Goal: Task Accomplishment & Management: Complete application form

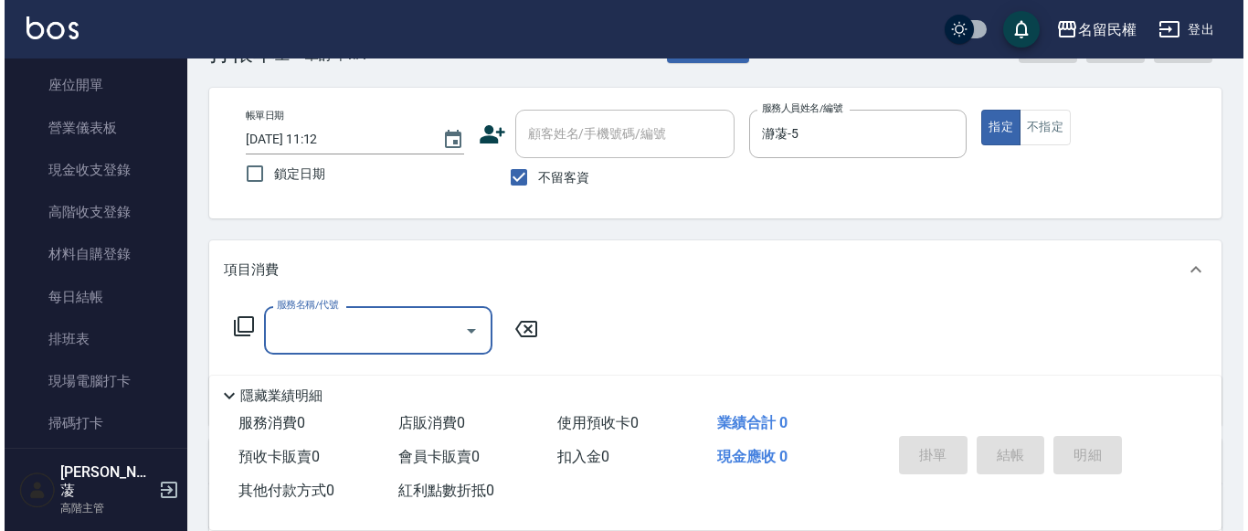
scroll to position [91, 0]
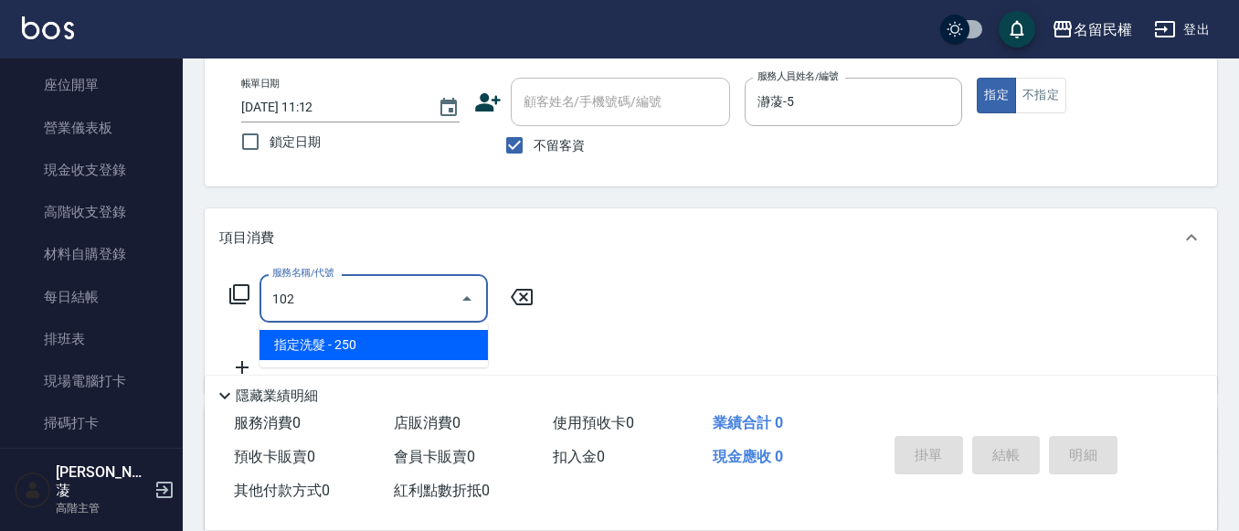
type input "指定洗髮(102)"
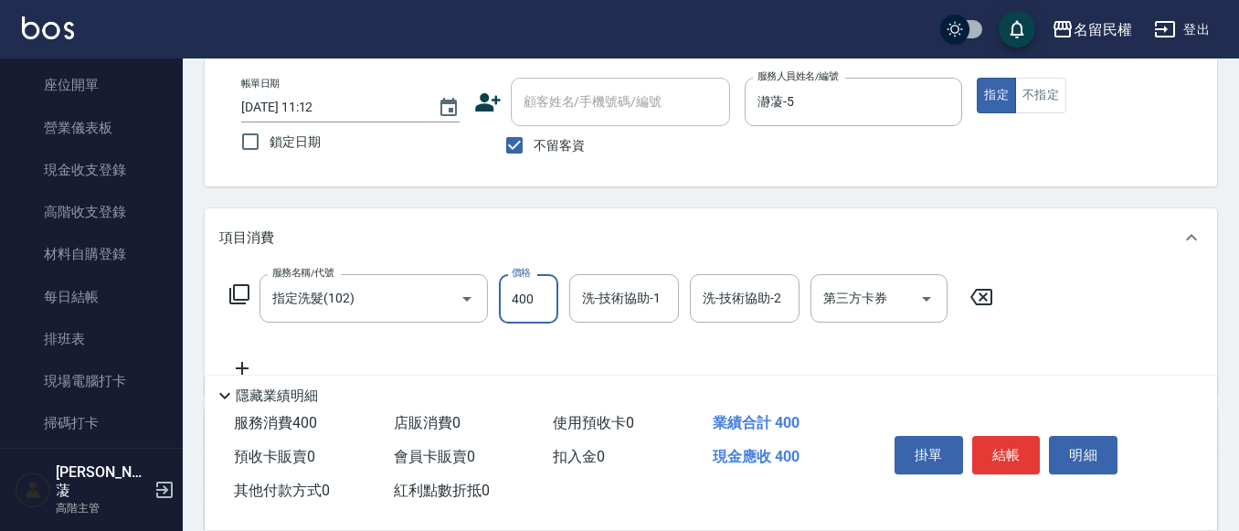
type input "400"
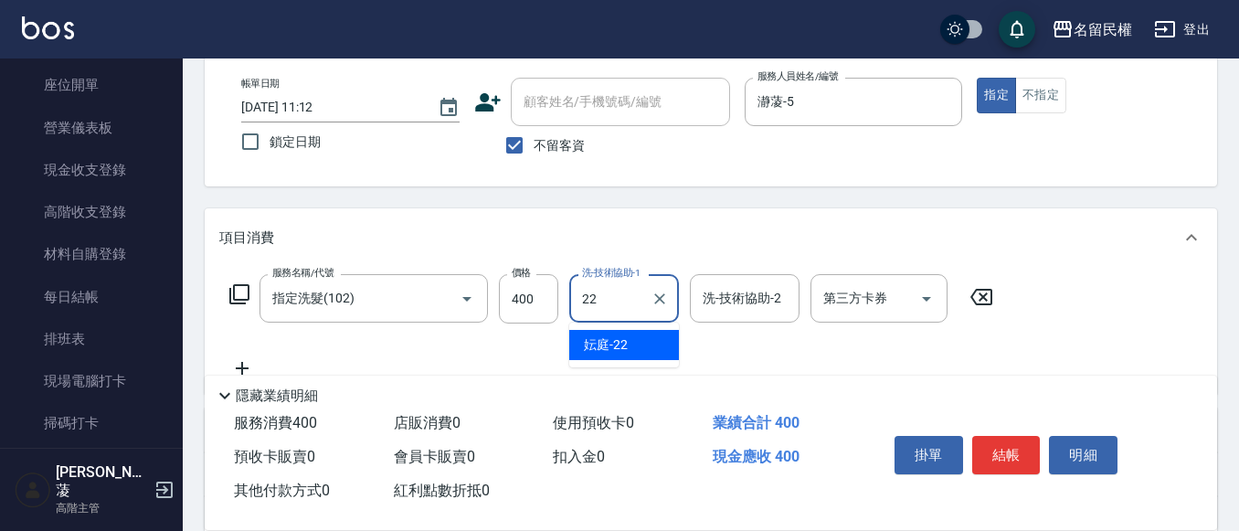
type input "妘庭-22"
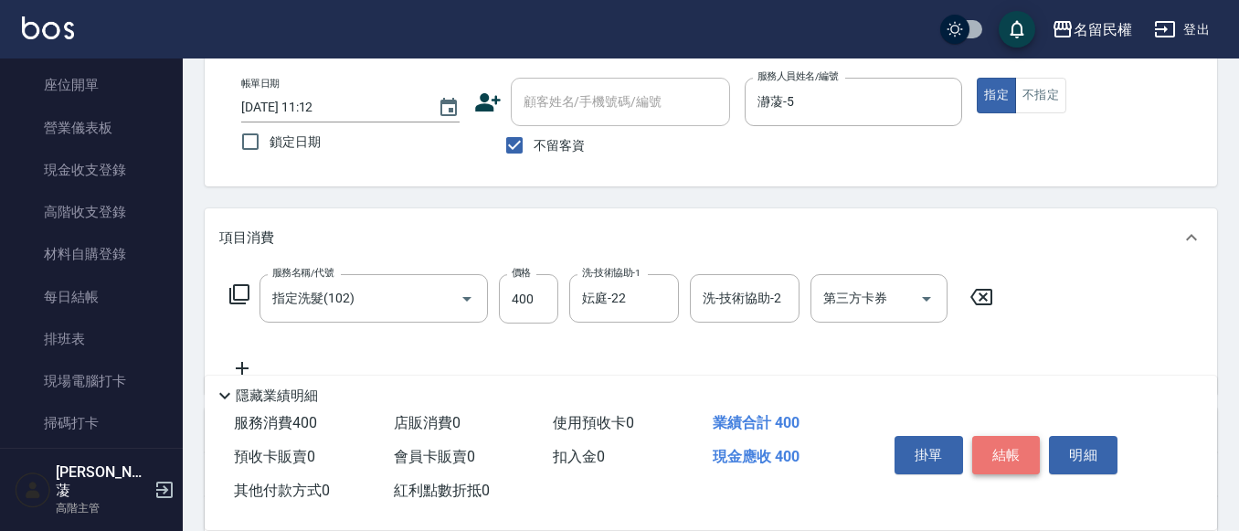
drag, startPoint x: 987, startPoint y: 451, endPoint x: 978, endPoint y: 454, distance: 9.8
click at [981, 453] on button "結帳" at bounding box center [1006, 455] width 69 height 38
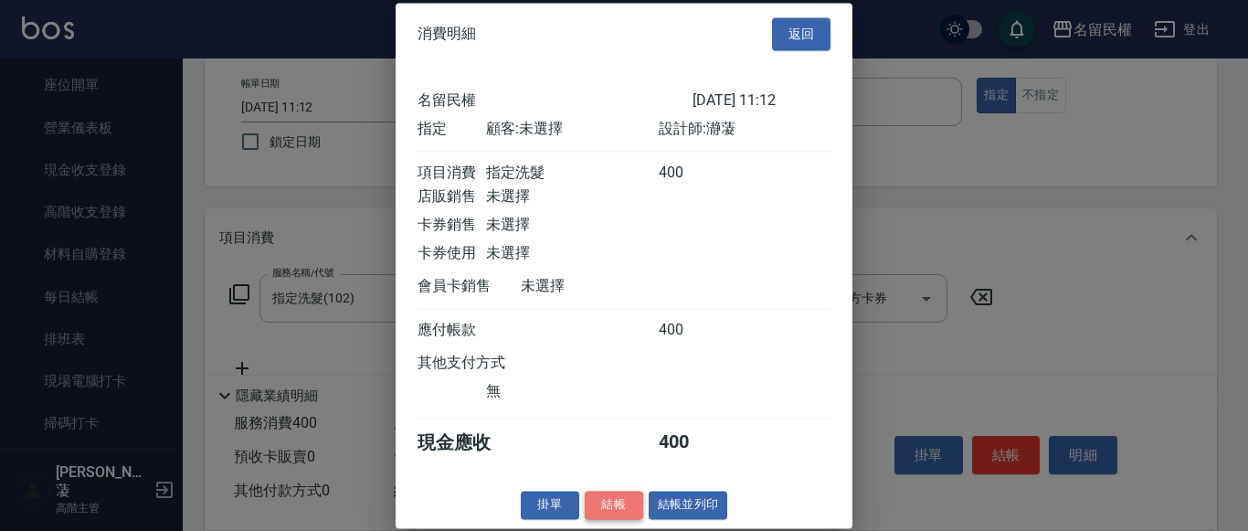
click at [597, 517] on button "結帳" at bounding box center [614, 505] width 58 height 28
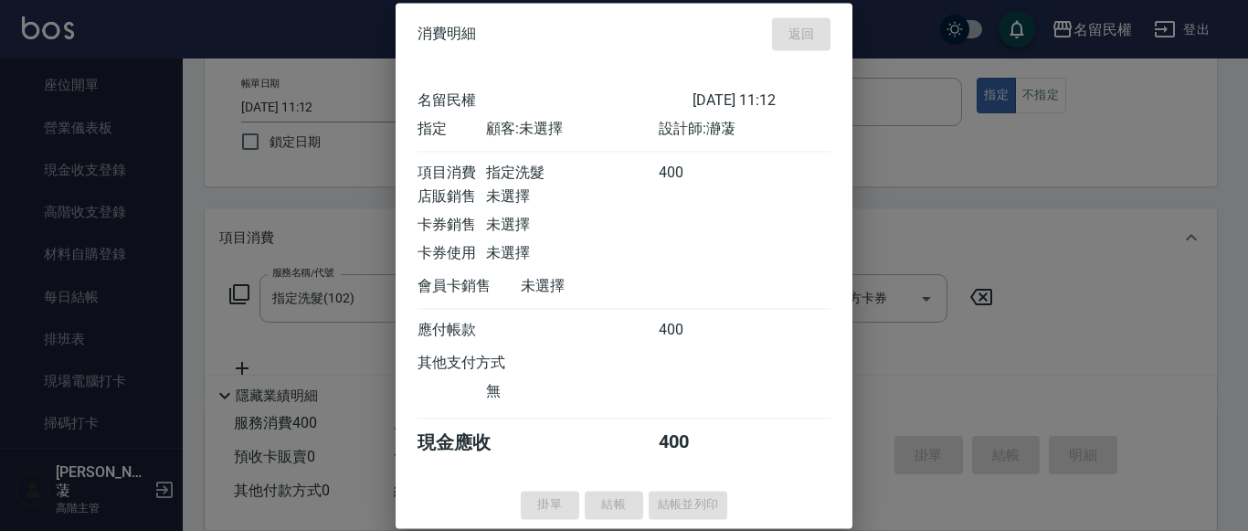
type input "[DATE] 12:33"
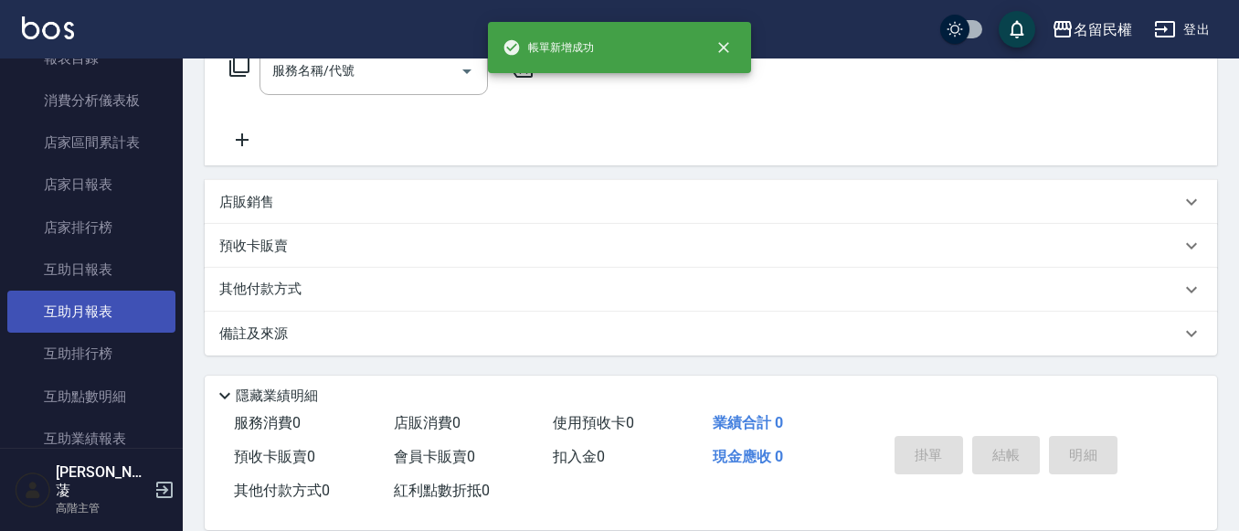
scroll to position [731, 0]
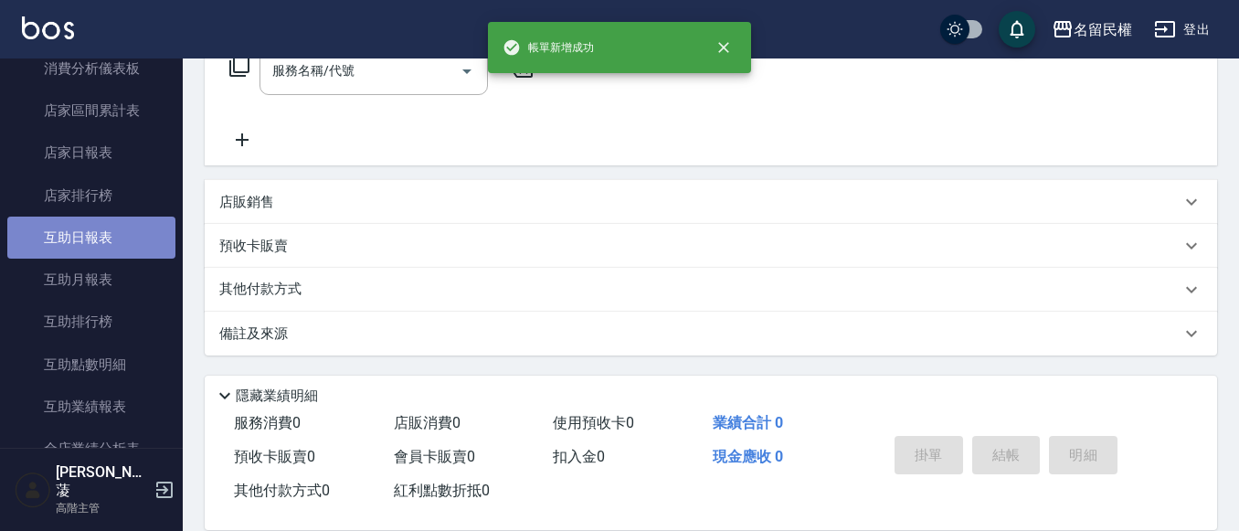
click at [122, 242] on link "互助日報表" at bounding box center [91, 238] width 168 height 42
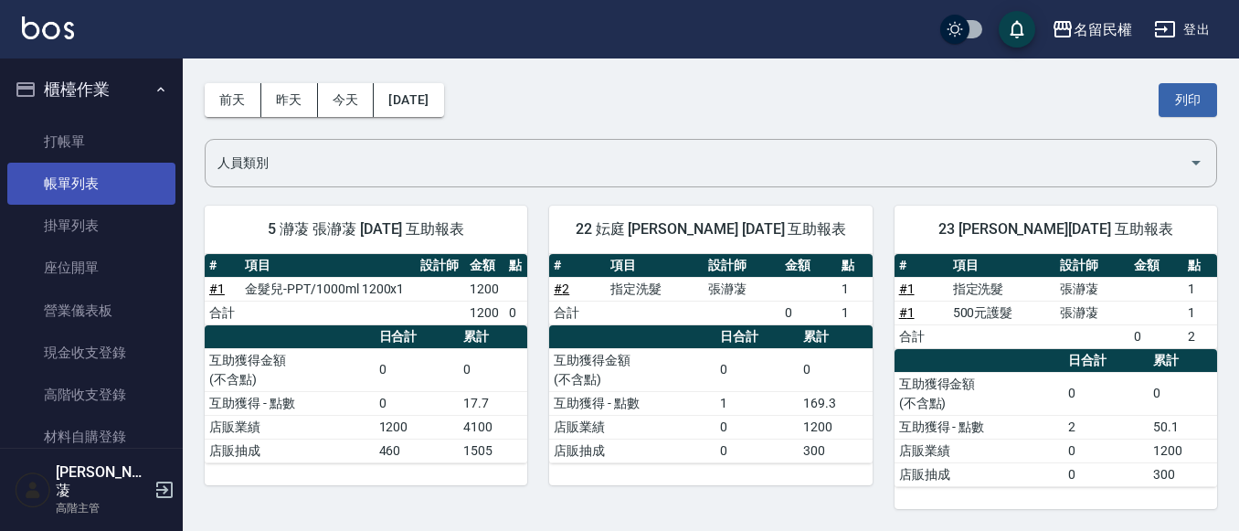
click at [110, 181] on link "帳單列表" at bounding box center [91, 184] width 168 height 42
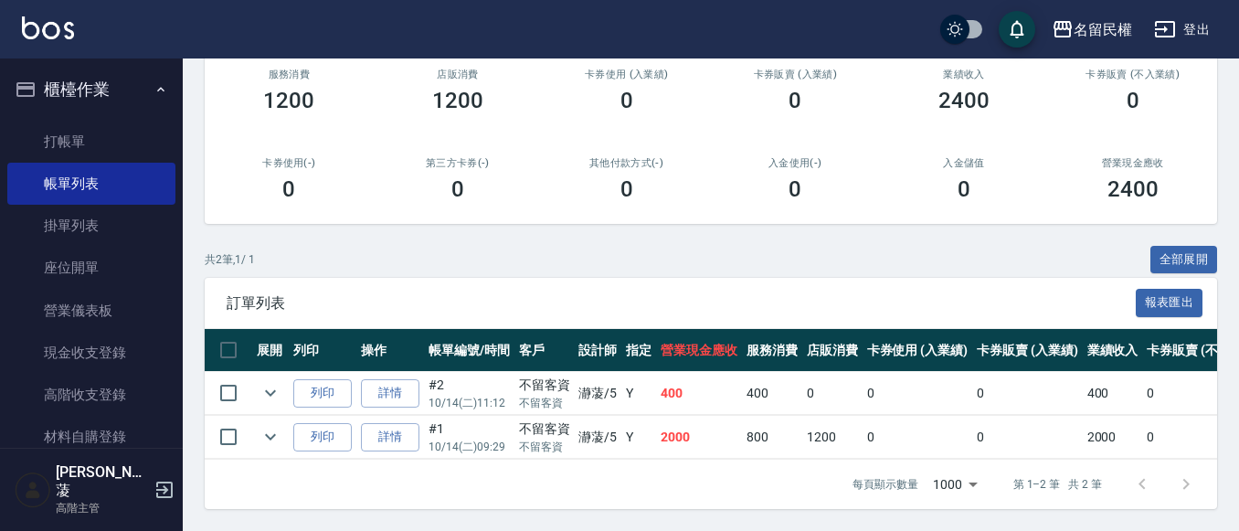
scroll to position [249, 0]
click at [257, 417] on td at bounding box center [270, 437] width 37 height 43
click at [278, 426] on icon "expand row" at bounding box center [271, 437] width 22 height 22
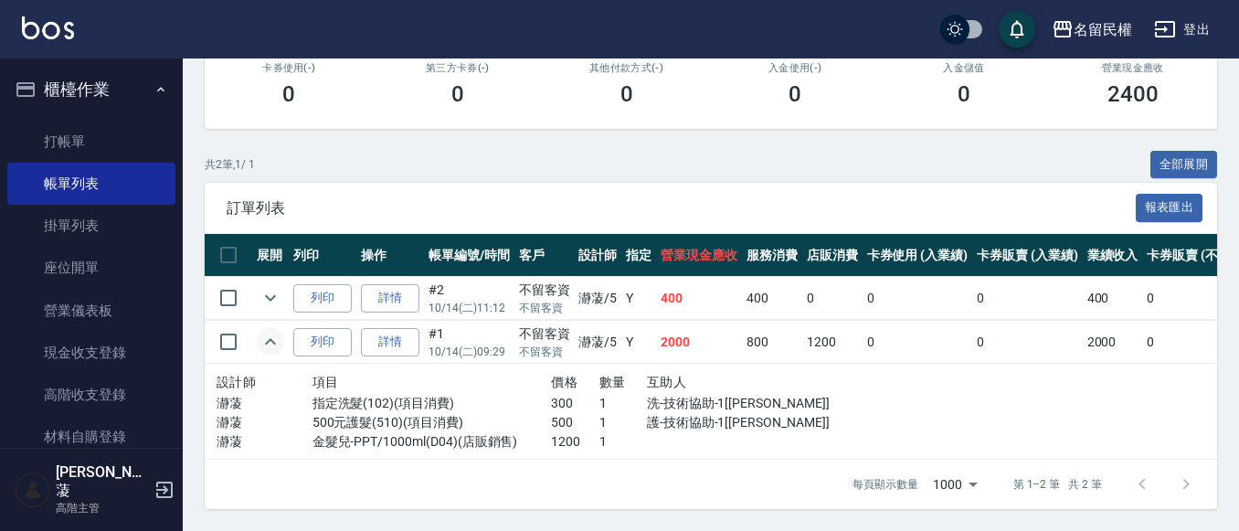
scroll to position [345, 0]
click at [64, 145] on link "打帳單" at bounding box center [91, 142] width 168 height 42
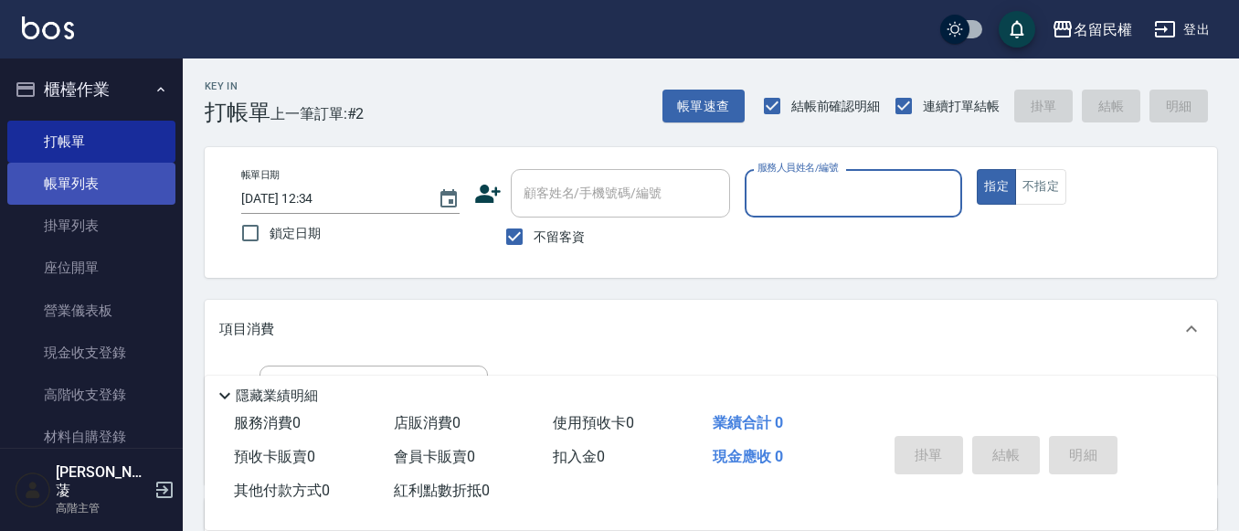
click at [80, 175] on link "帳單列表" at bounding box center [91, 184] width 168 height 42
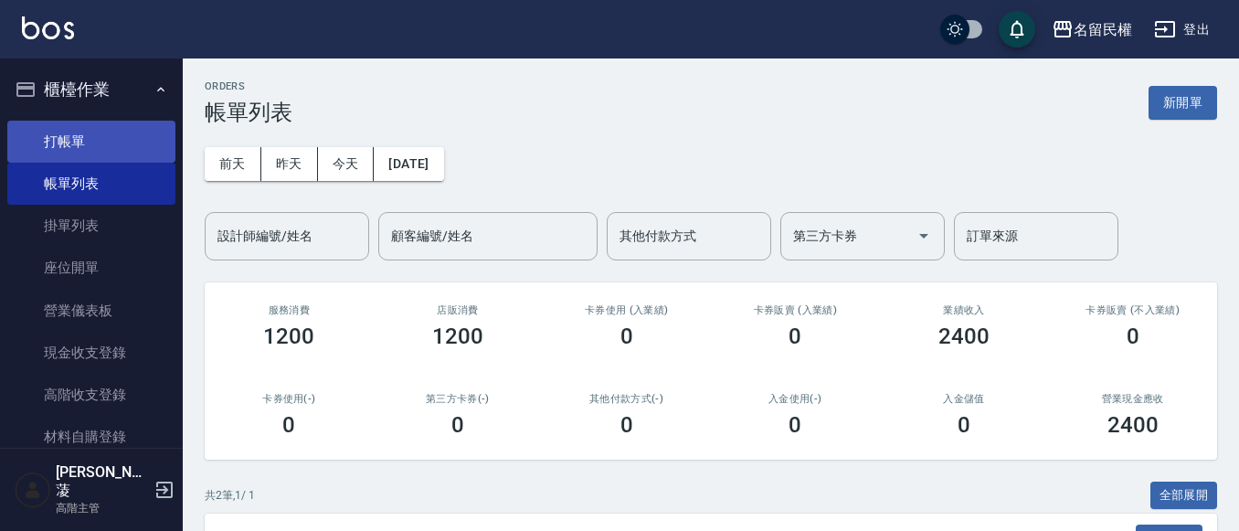
click at [73, 154] on link "打帳單" at bounding box center [91, 142] width 168 height 42
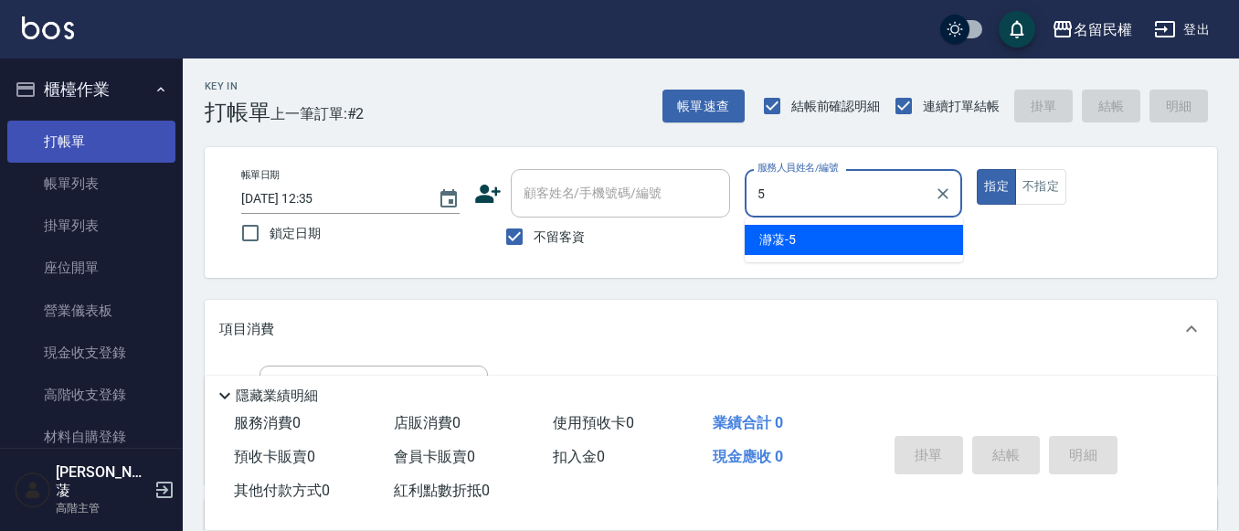
type input "瀞蓤-5"
type button "true"
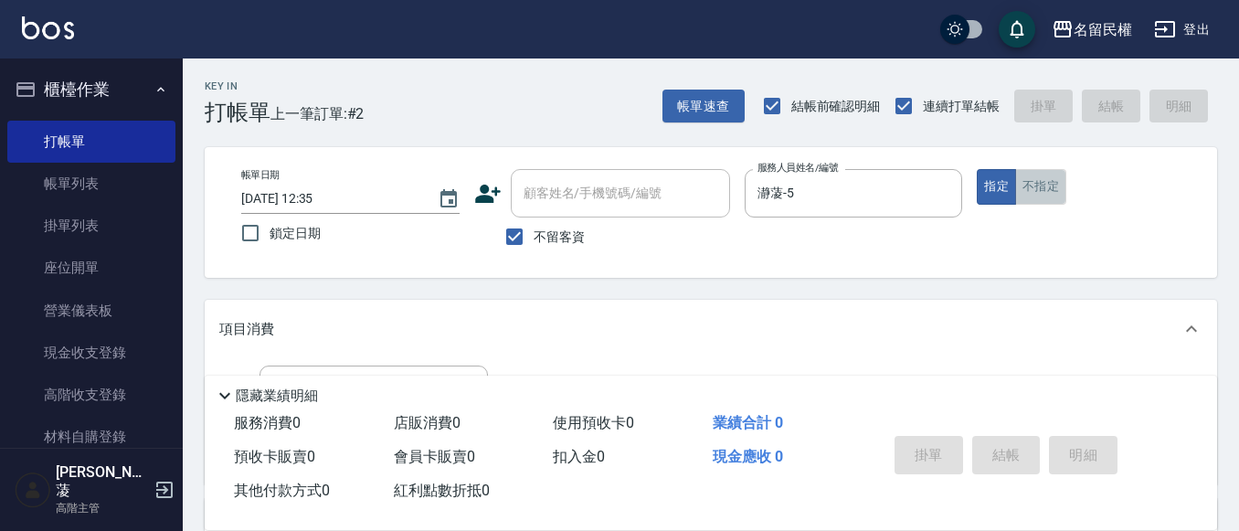
click at [1054, 199] on button "不指定" at bounding box center [1040, 187] width 51 height 36
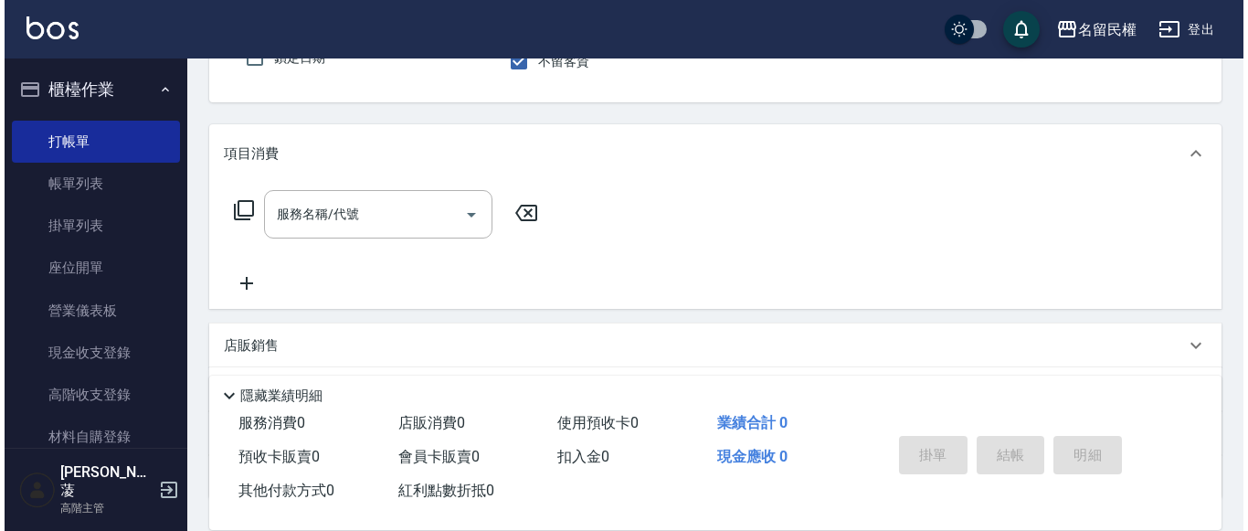
scroll to position [183, 0]
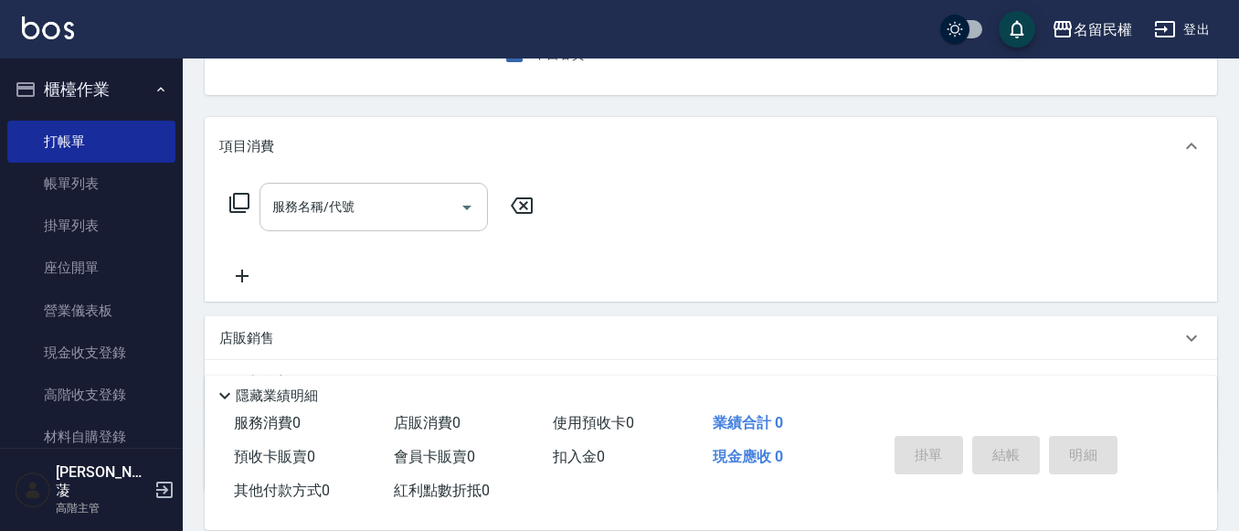
click at [329, 211] on input "服務名稱/代號" at bounding box center [360, 207] width 185 height 32
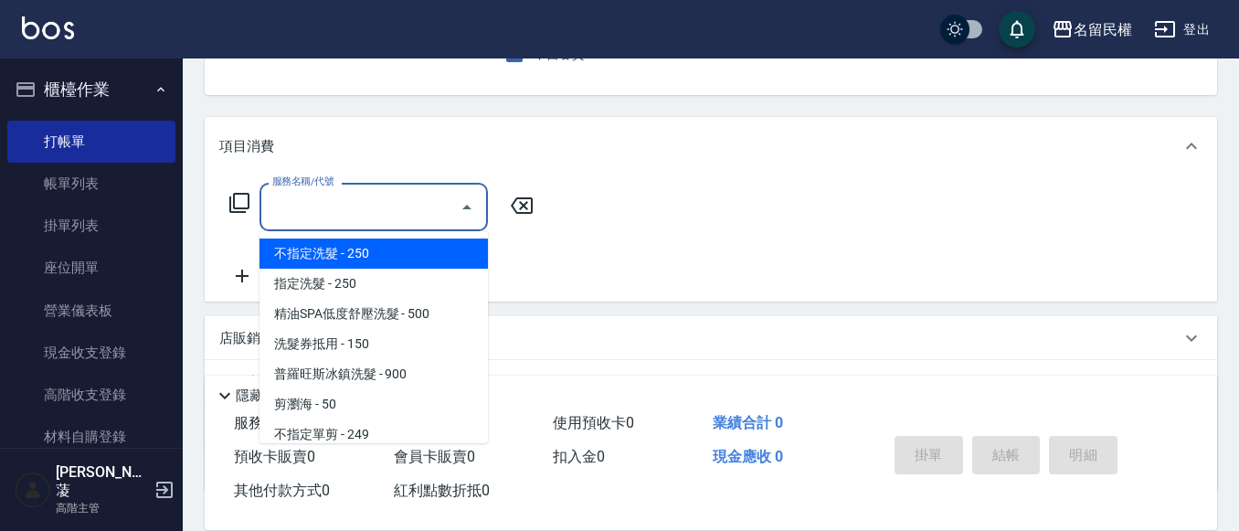
type input "1"
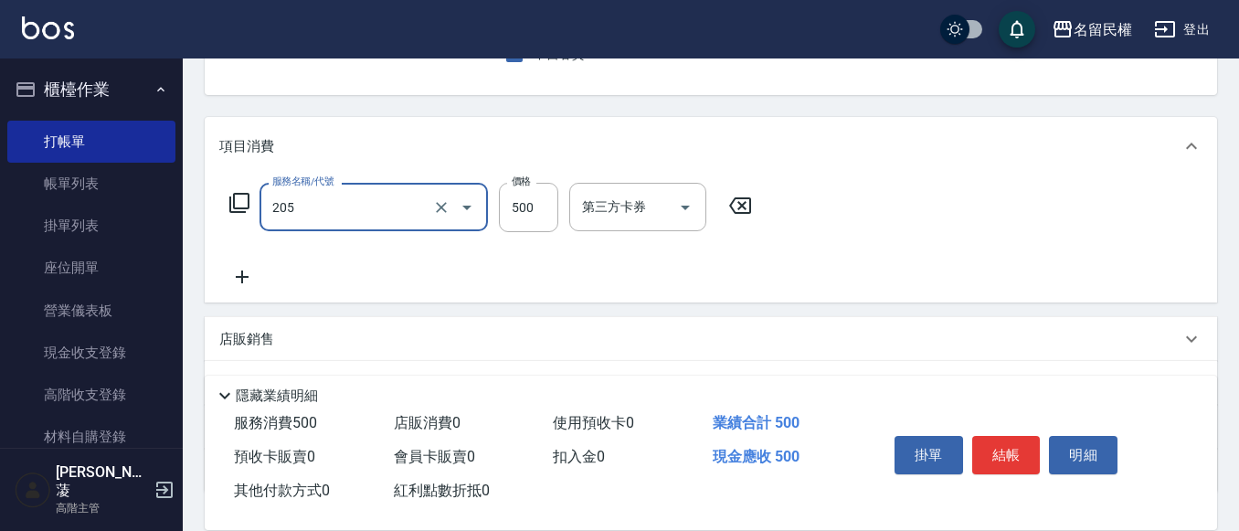
type input "指定洗剪(205)"
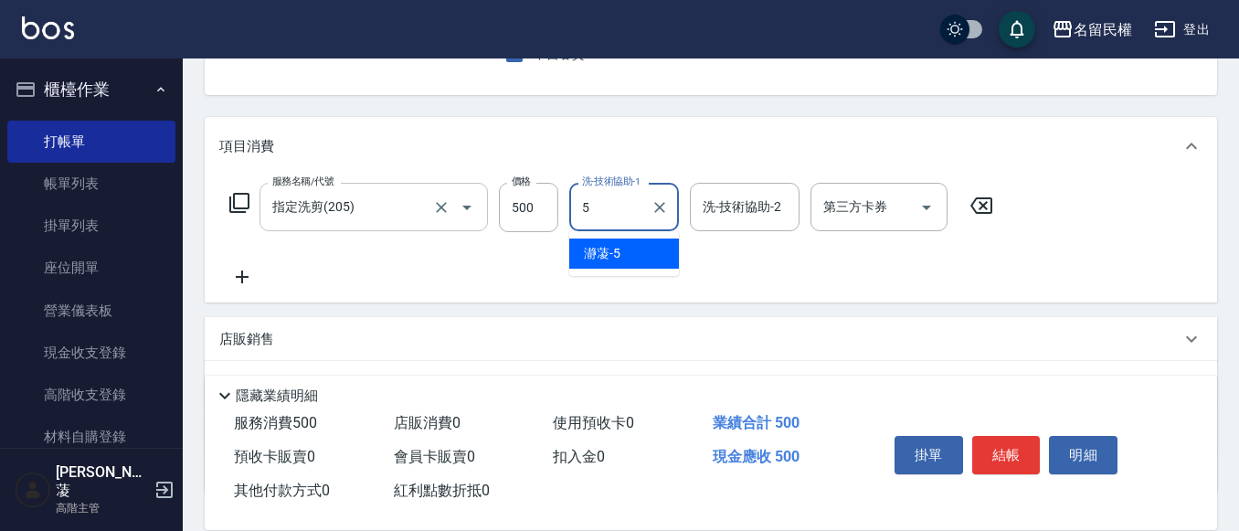
type input "瀞蓤-5"
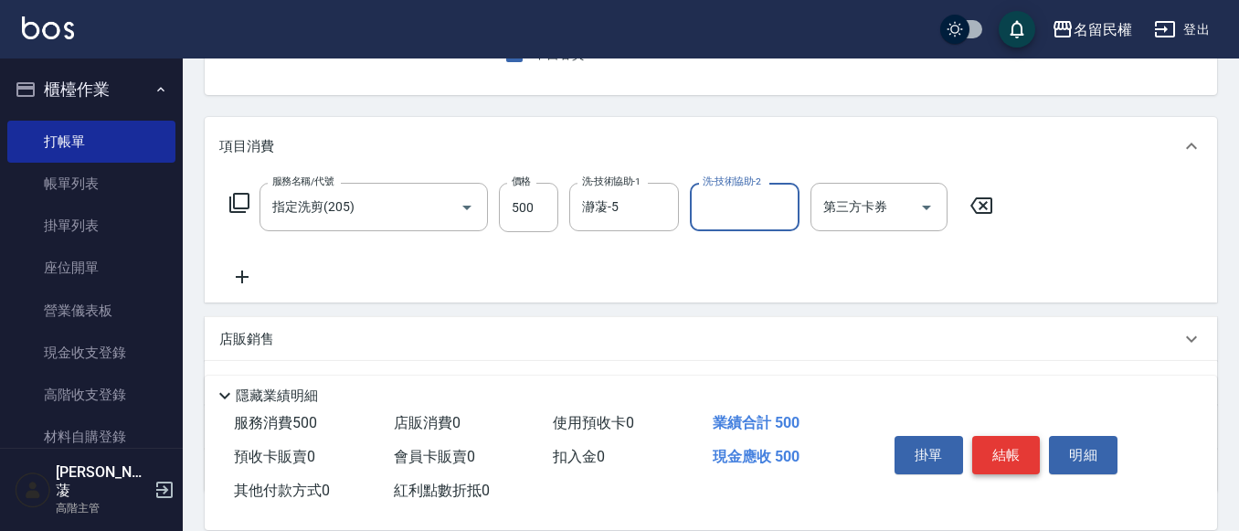
click at [997, 440] on button "結帳" at bounding box center [1006, 455] width 69 height 38
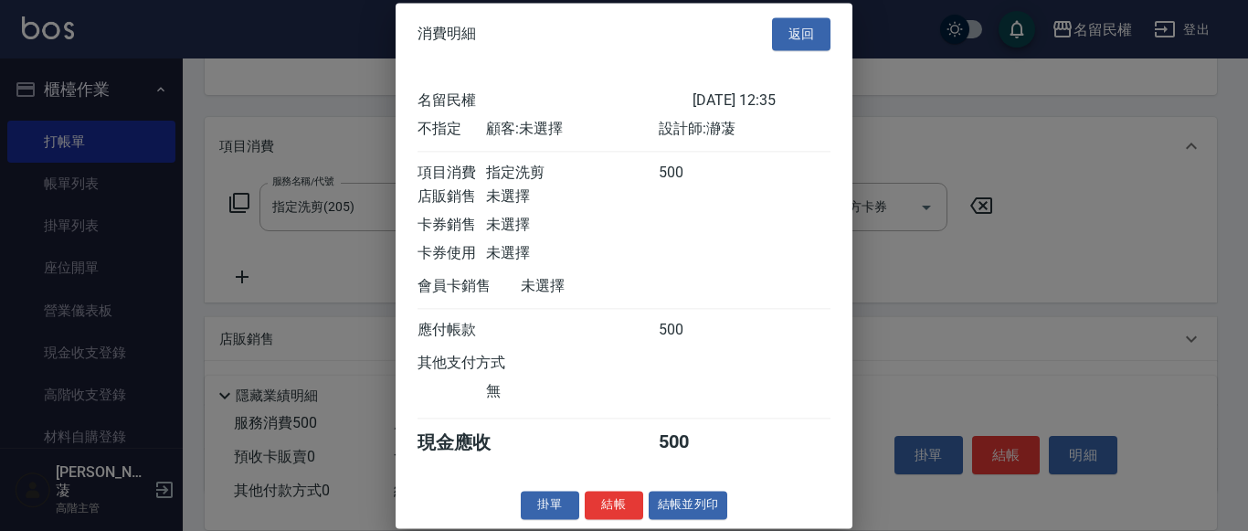
scroll to position [24, 0]
click at [610, 506] on button "結帳" at bounding box center [614, 505] width 58 height 28
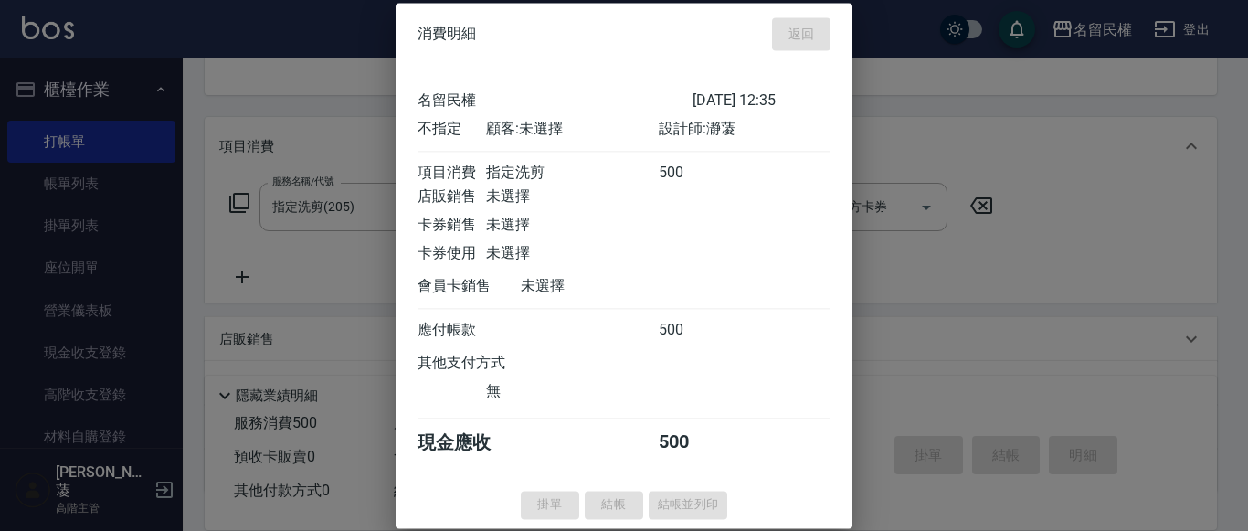
type input "[DATE] 12:47"
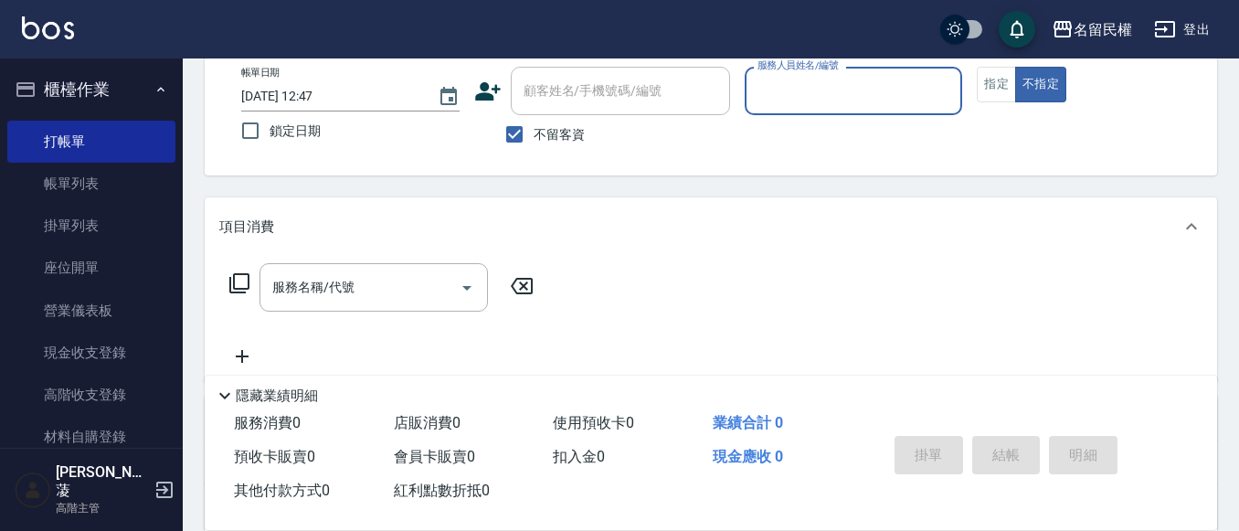
scroll to position [0, 0]
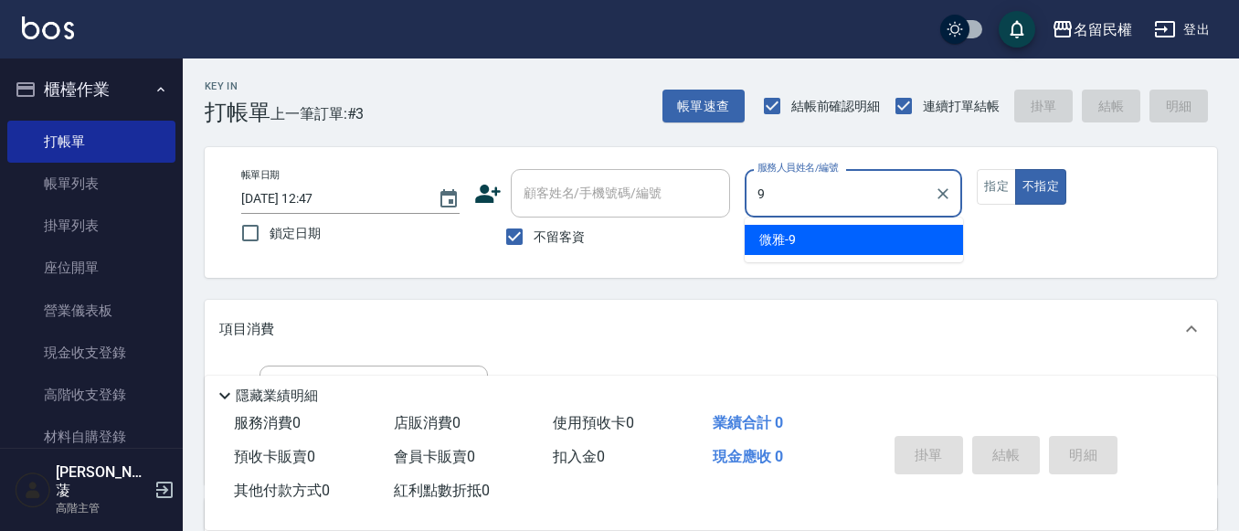
type input "微雅-9"
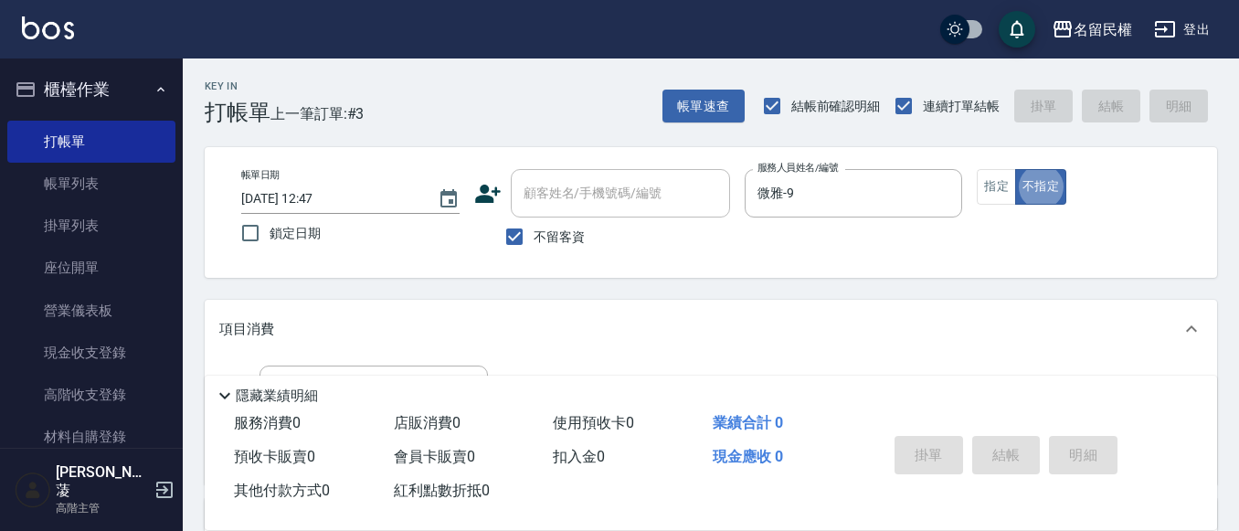
type button "false"
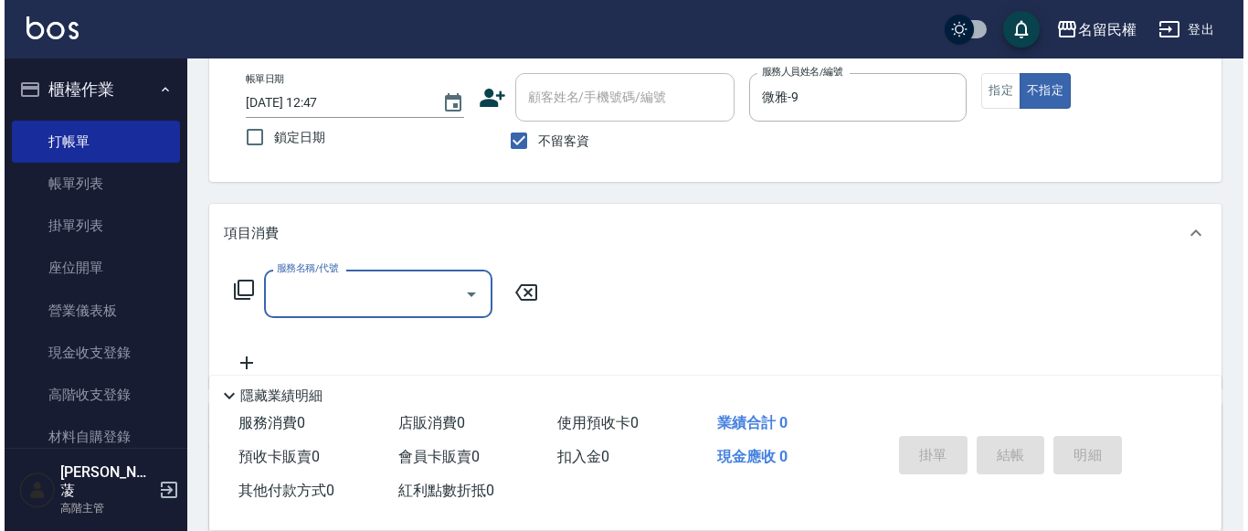
scroll to position [183, 0]
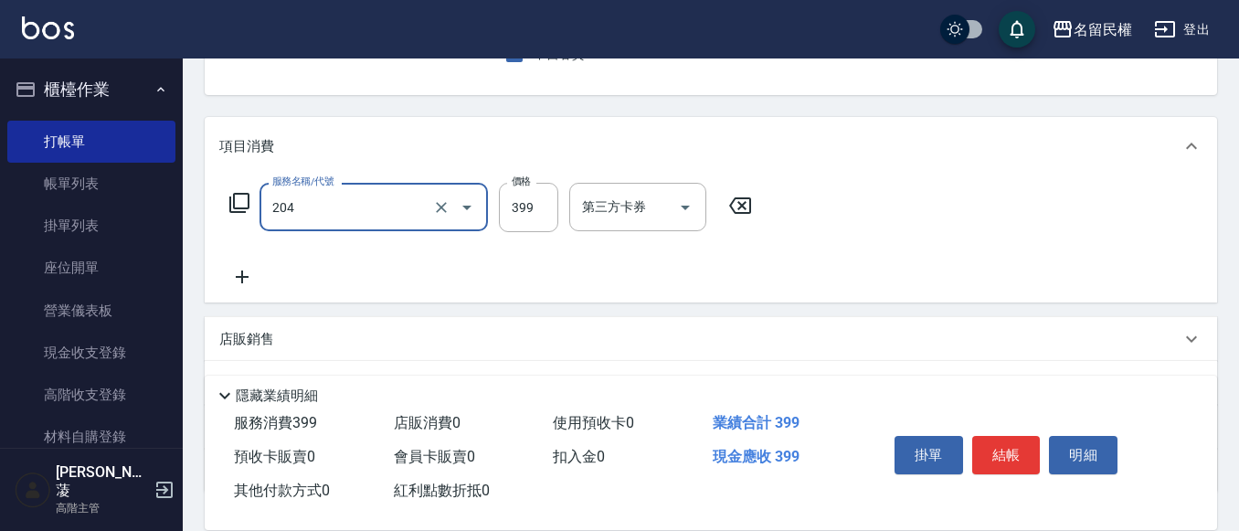
type input "不指定洗剪(204)"
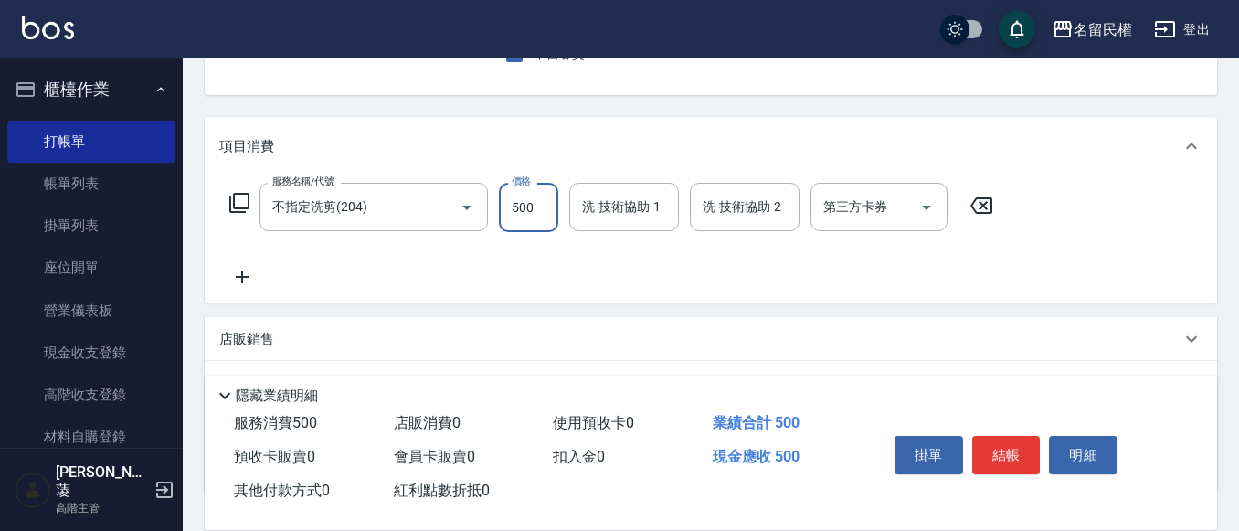
type input "500"
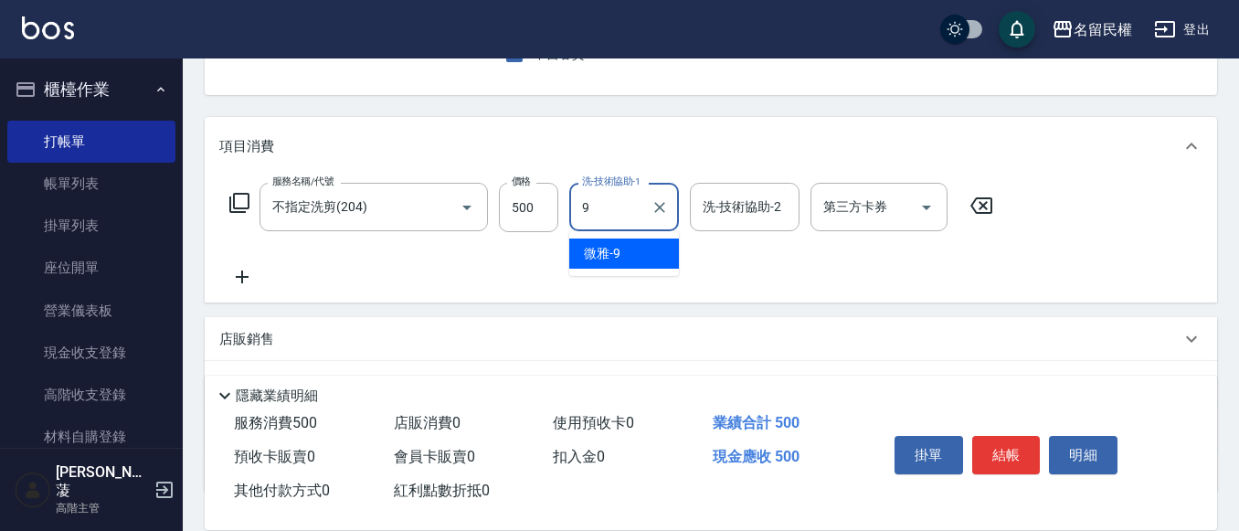
type input "微雅-9"
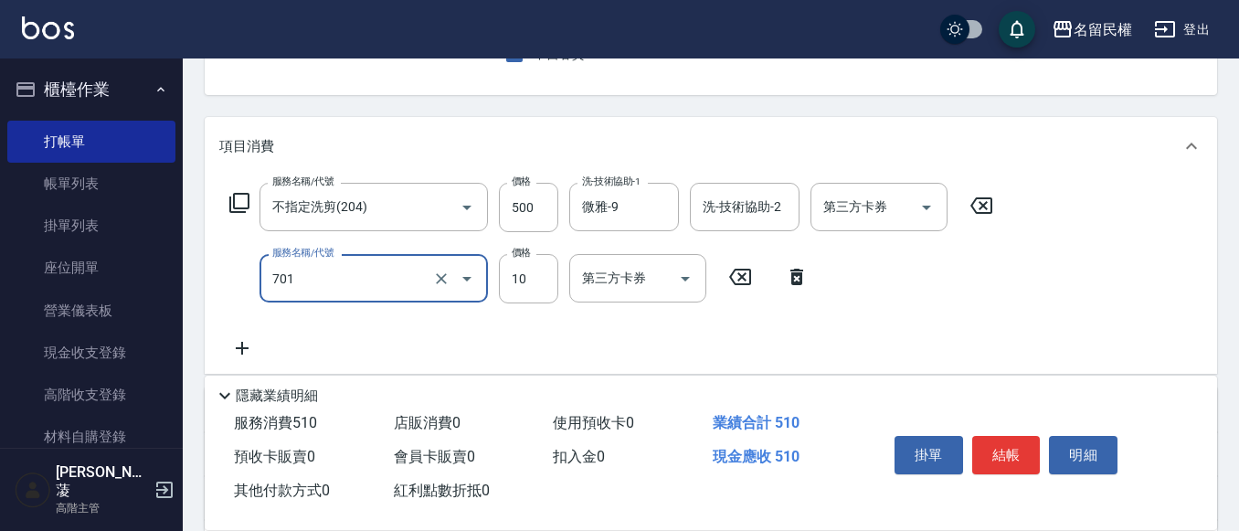
type input "潤絲(701)"
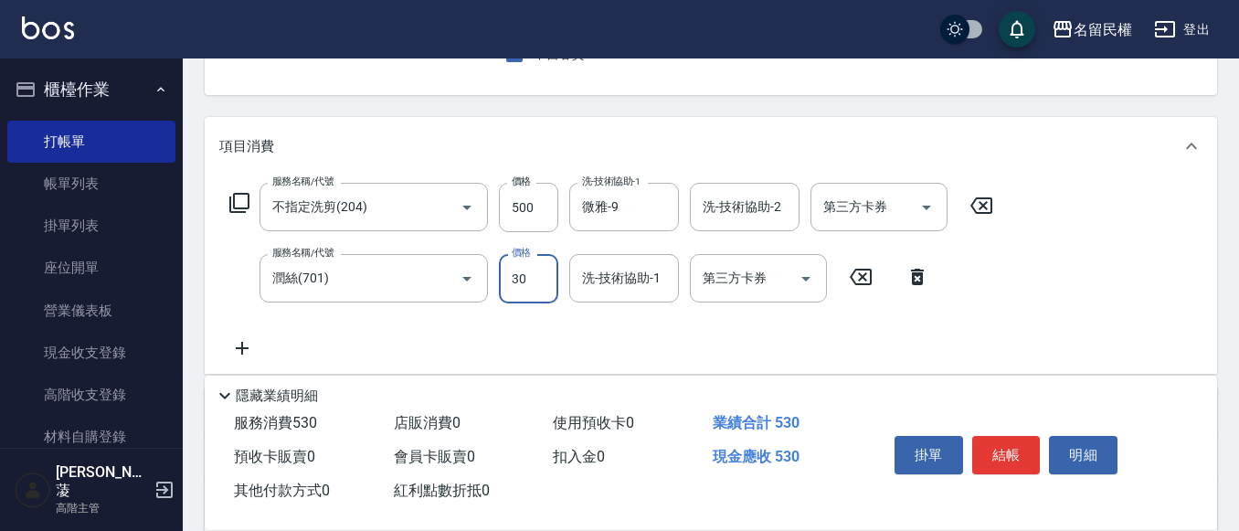
type input "30"
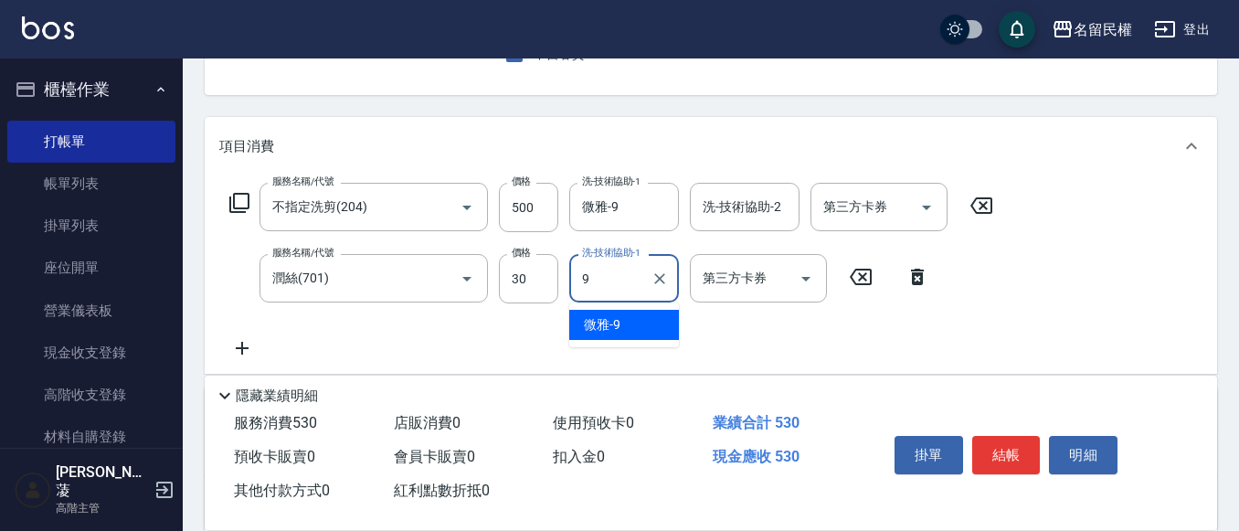
type input "微雅-9"
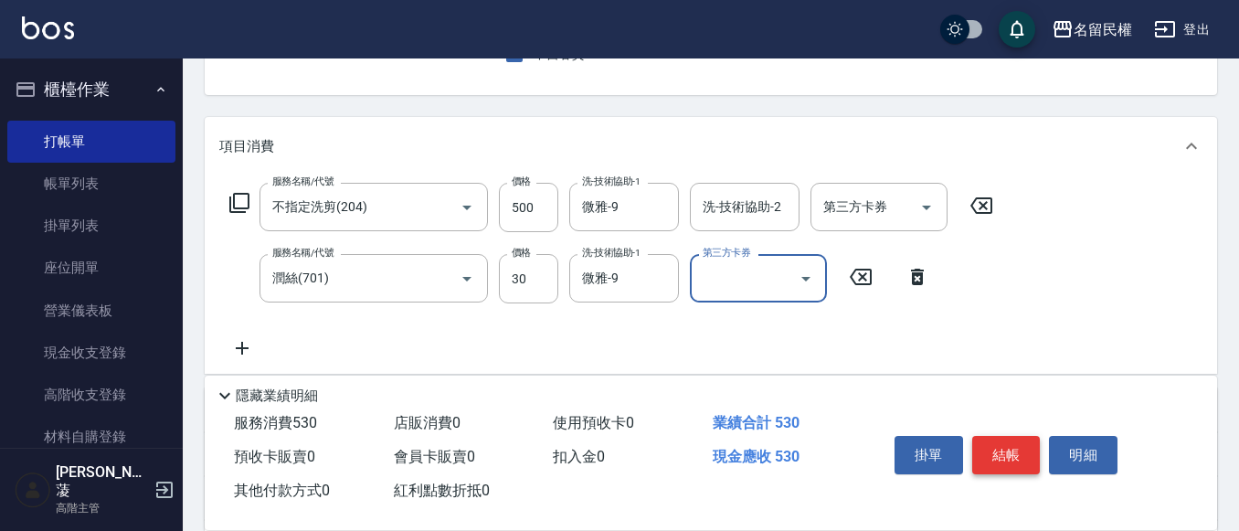
click at [998, 452] on button "結帳" at bounding box center [1006, 455] width 69 height 38
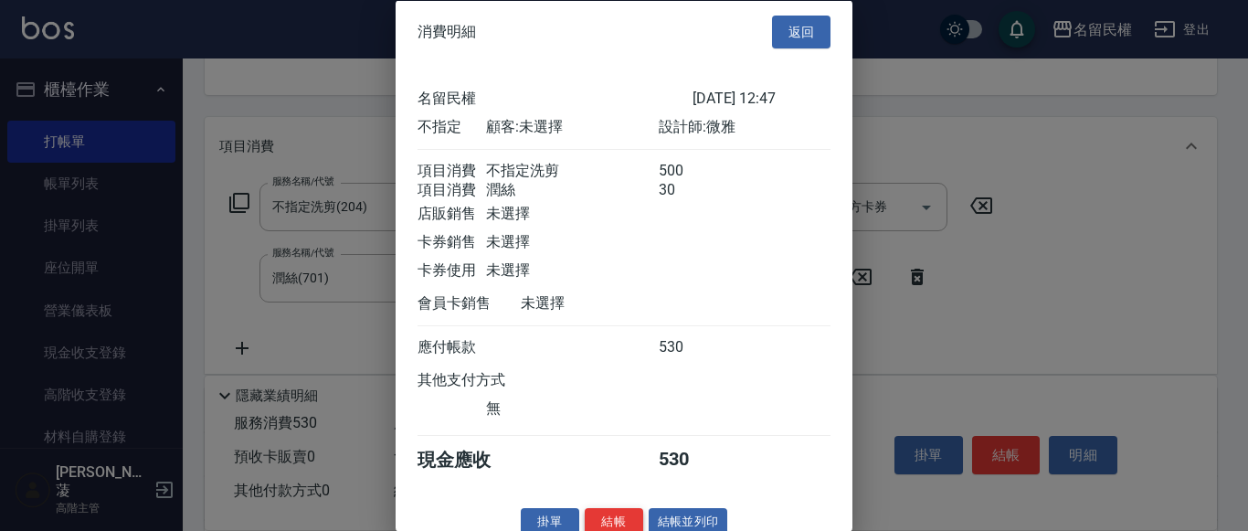
scroll to position [46, 0]
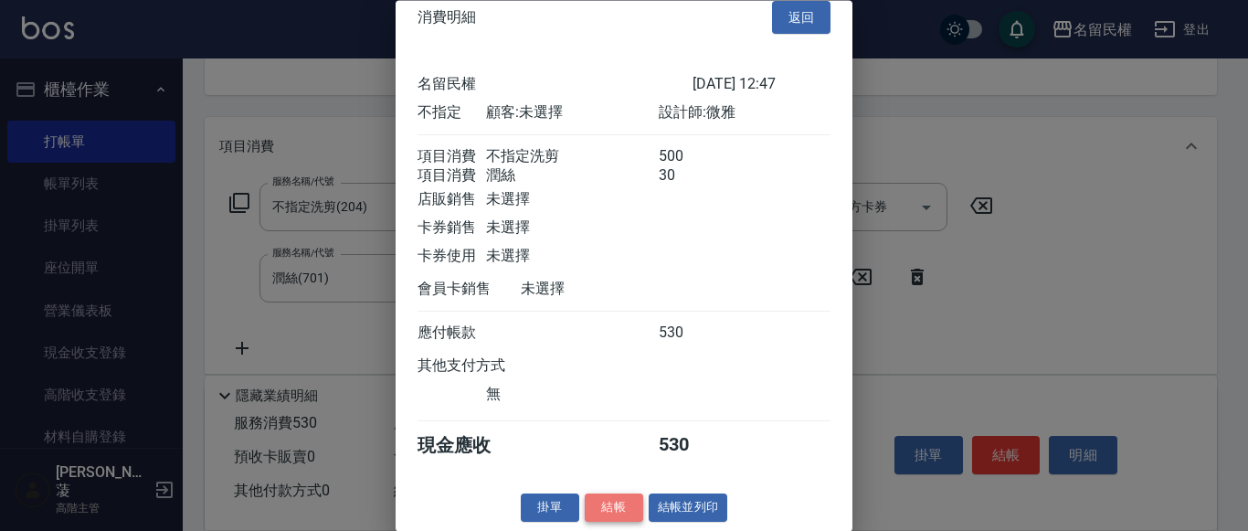
click at [621, 517] on button "結帳" at bounding box center [614, 508] width 58 height 28
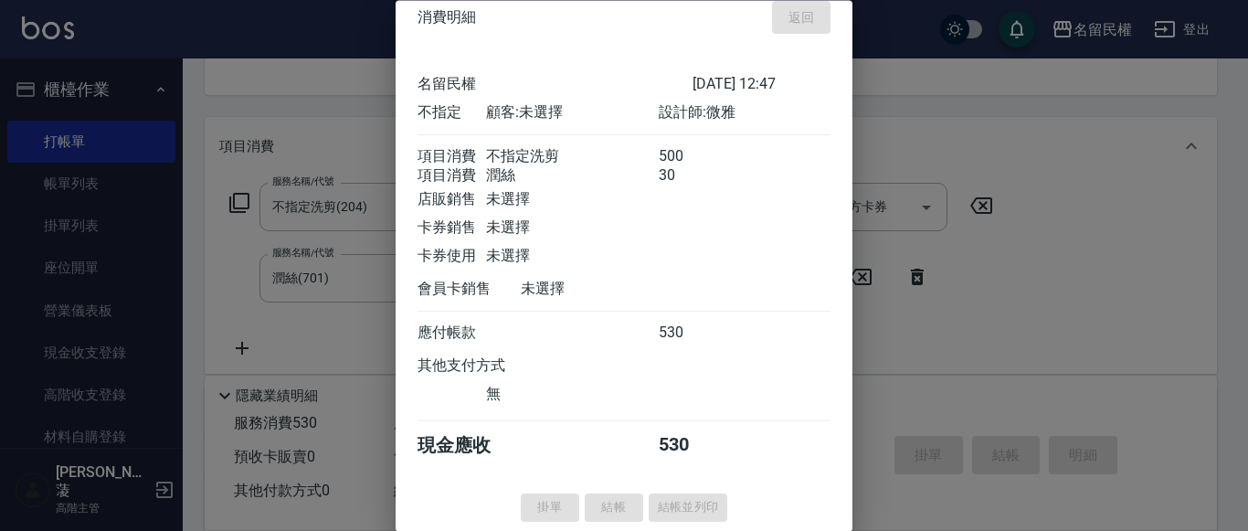
type input "[DATE] 12:56"
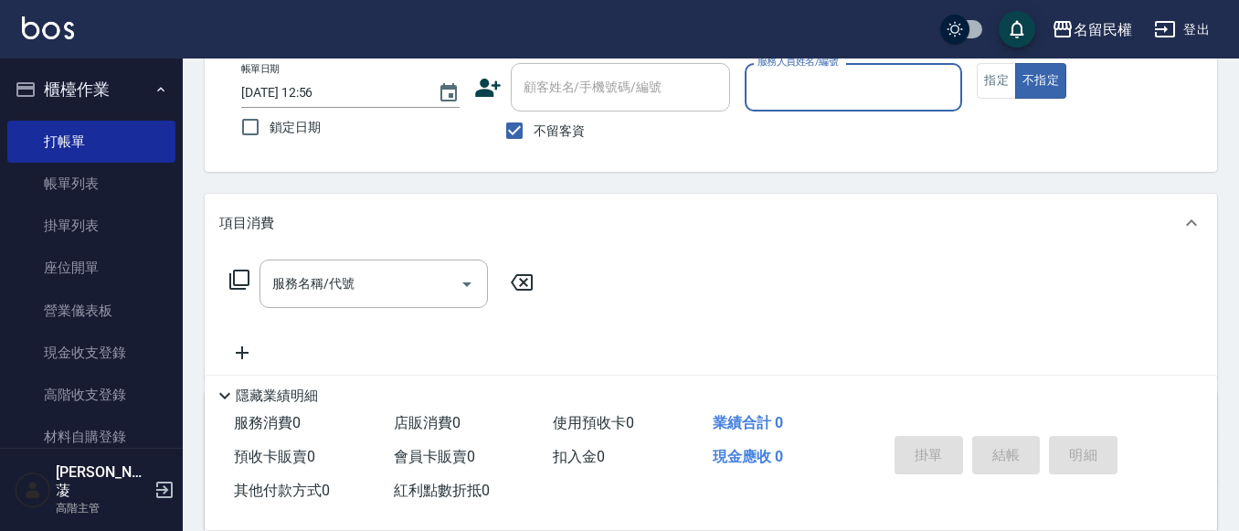
scroll to position [0, 0]
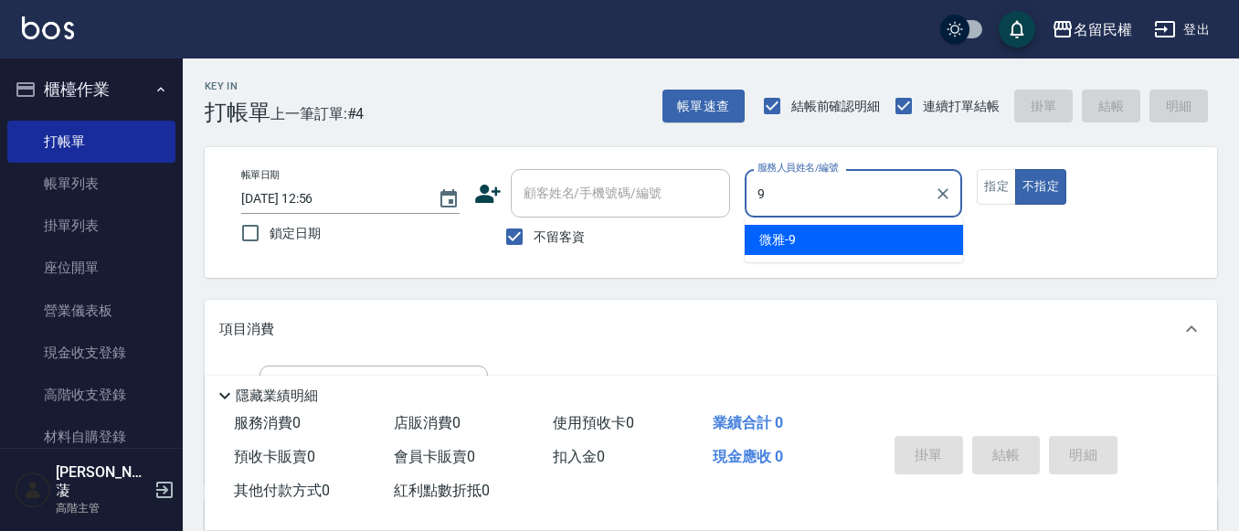
type input "微雅-9"
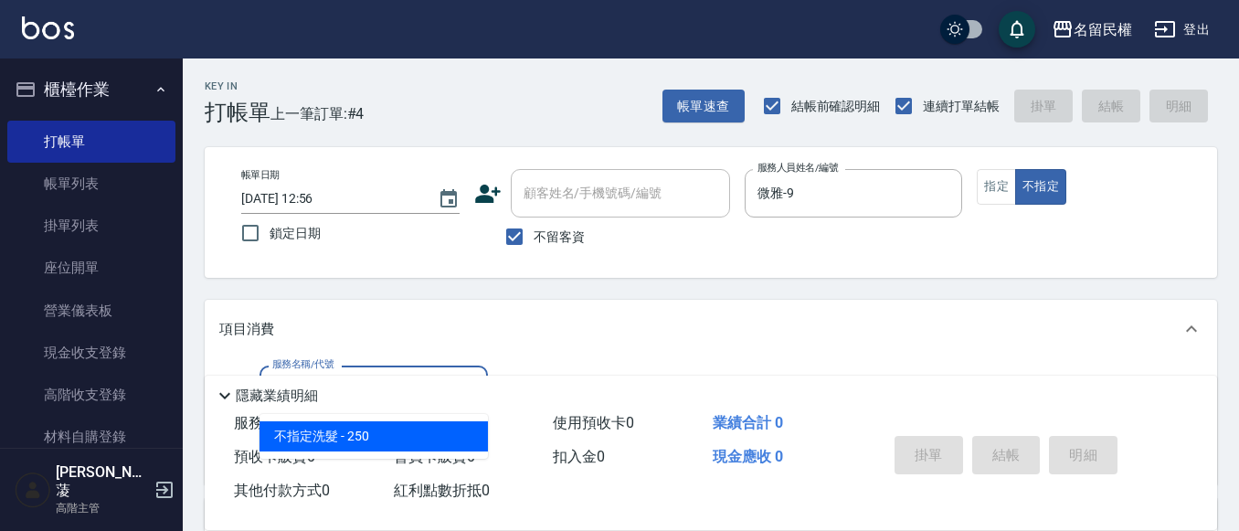
type input "不指定洗髮(101)"
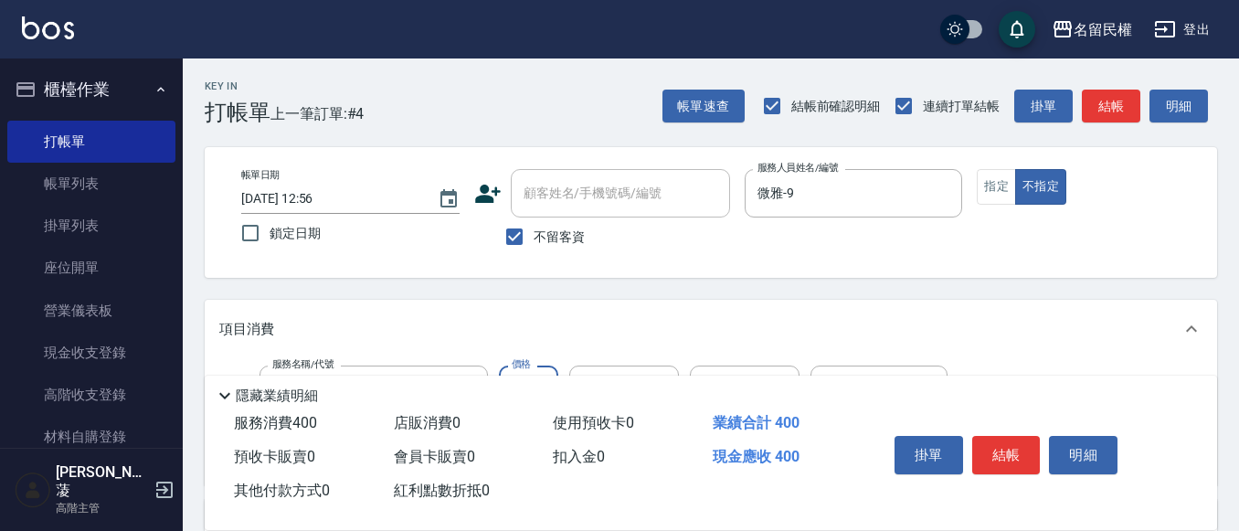
type input "400"
type input "微雅-9"
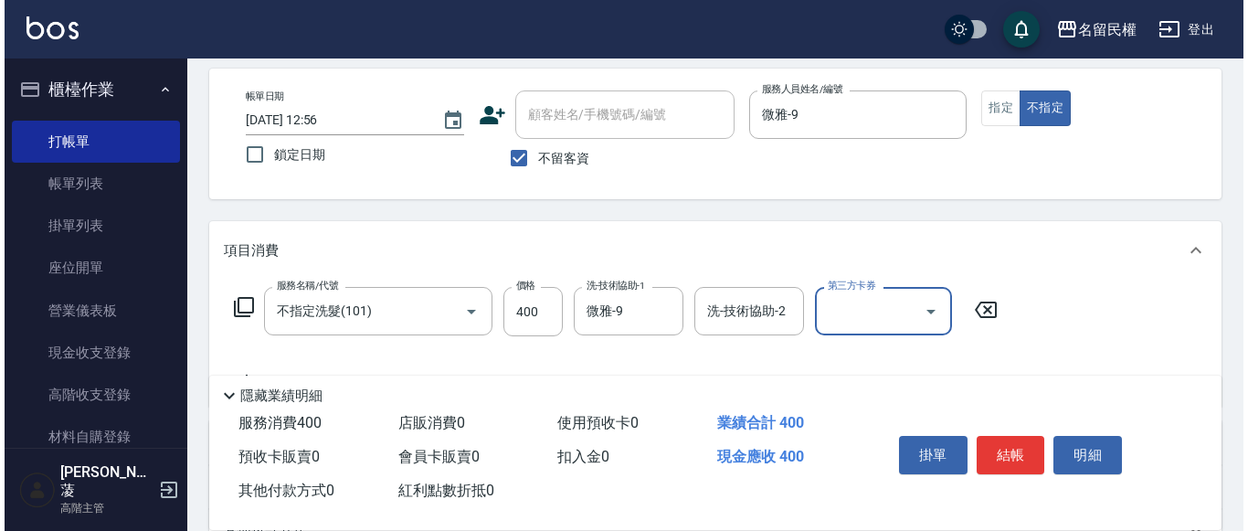
scroll to position [183, 0]
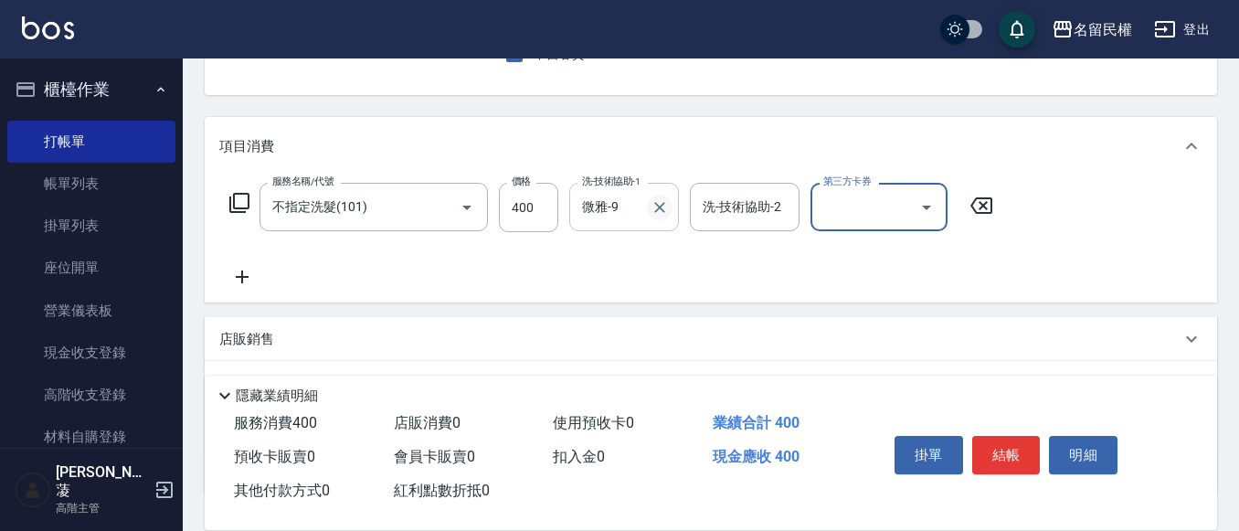
click at [666, 207] on icon "Clear" at bounding box center [660, 207] width 18 height 18
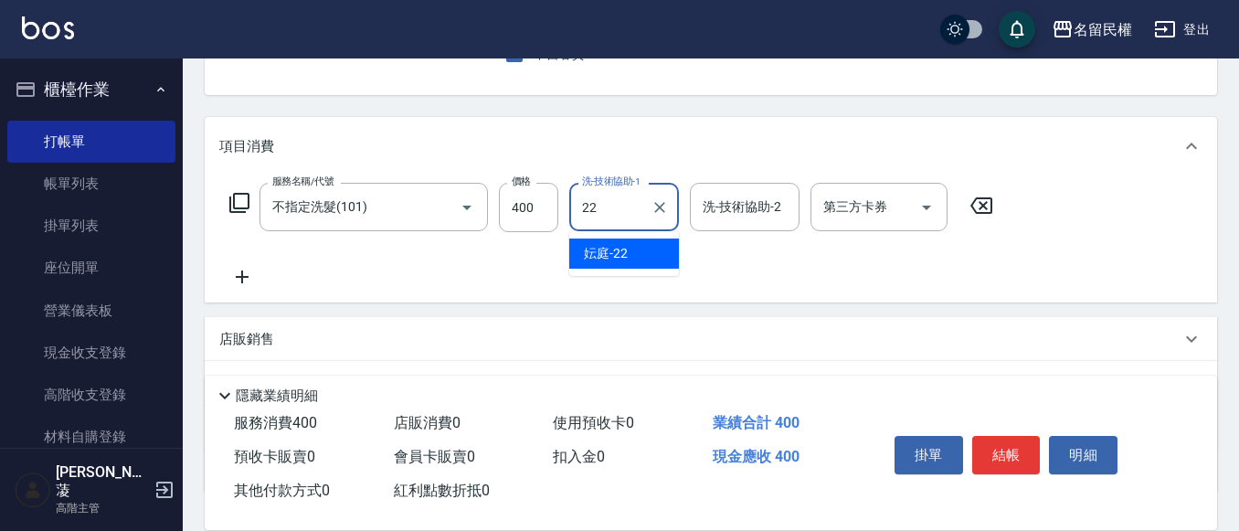
type input "妘庭-22"
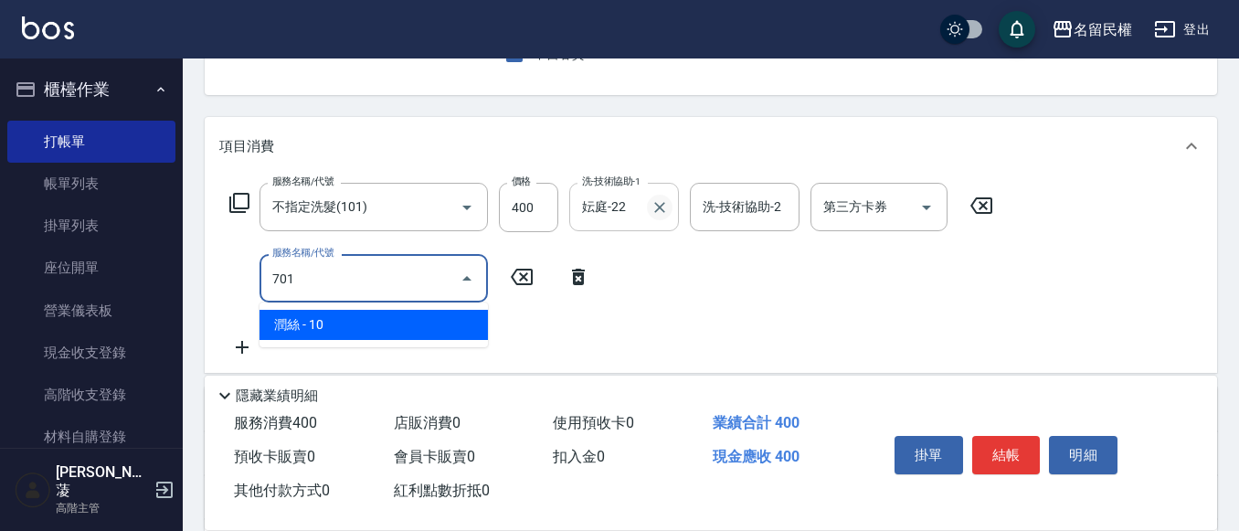
type input "潤絲(701)"
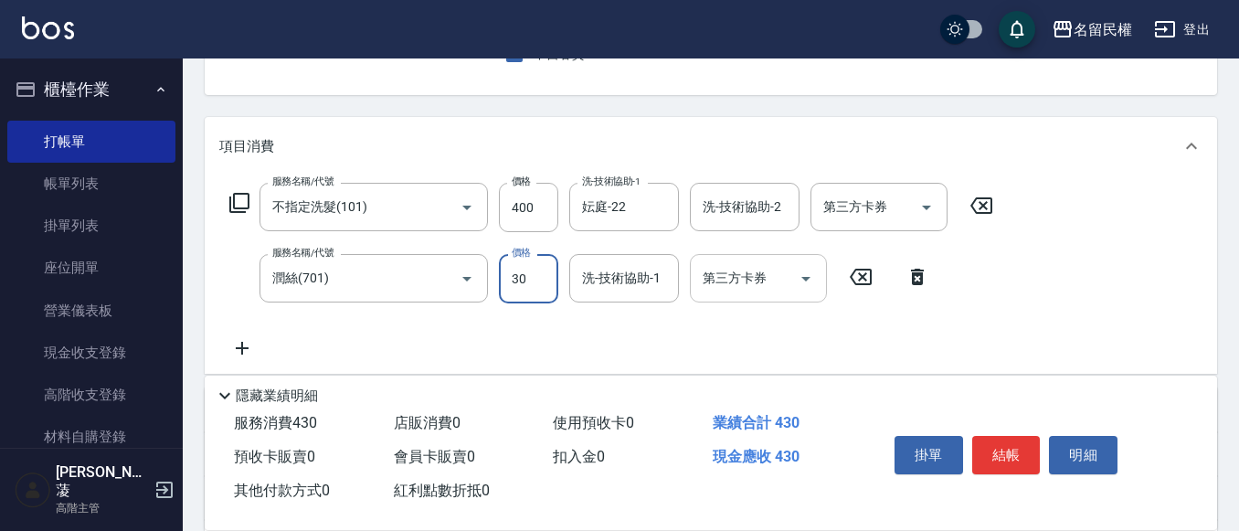
type input "30"
click at [633, 280] on input "洗-技術協助-1" at bounding box center [624, 278] width 93 height 32
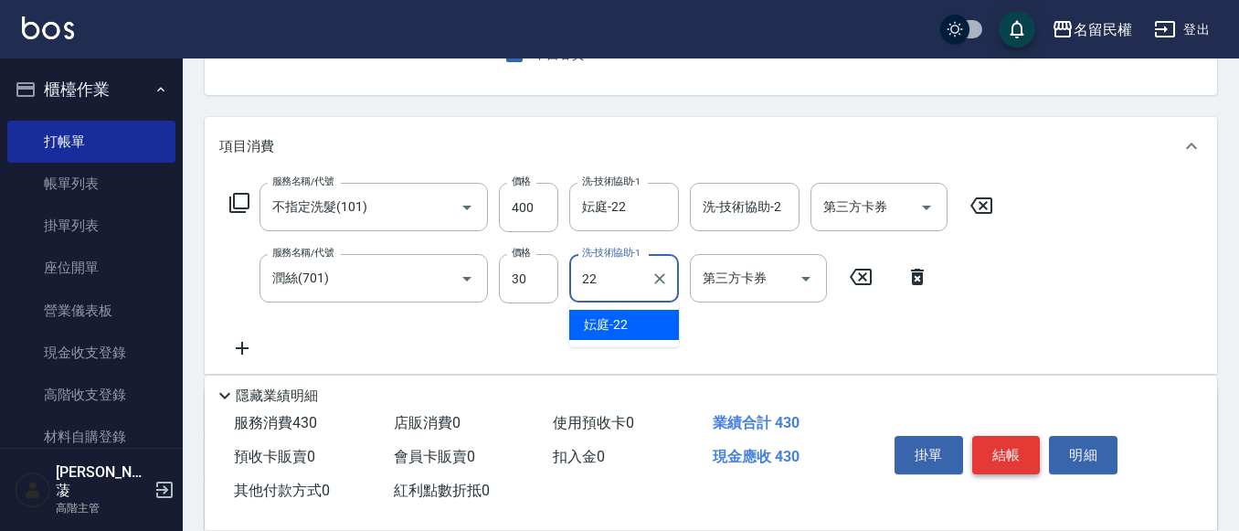
type input "妘庭-22"
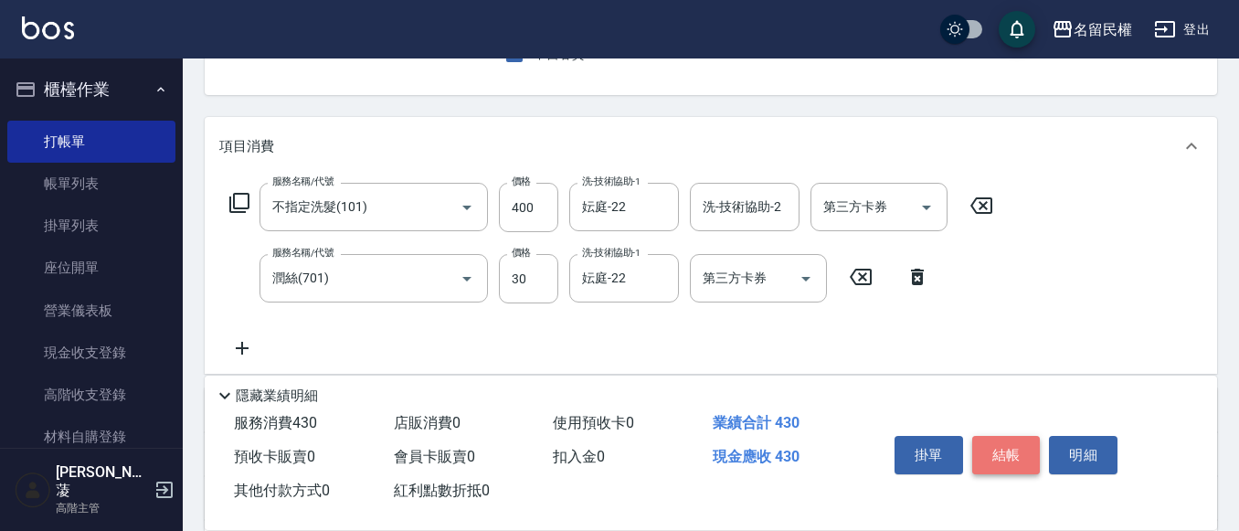
click at [1023, 455] on button "結帳" at bounding box center [1006, 455] width 69 height 38
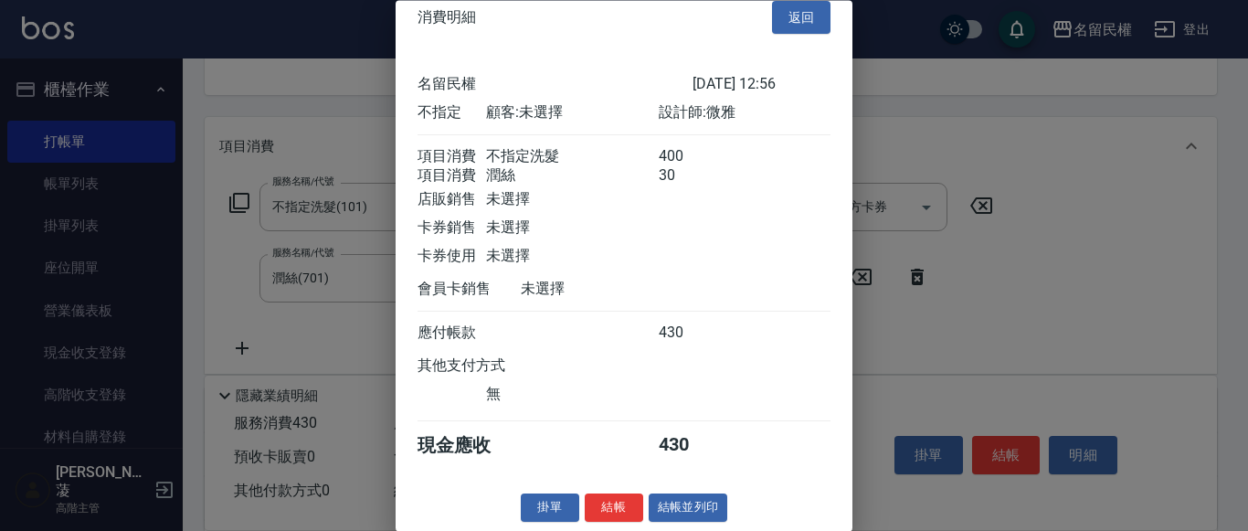
scroll to position [46, 0]
click at [600, 498] on button "結帳" at bounding box center [614, 508] width 58 height 28
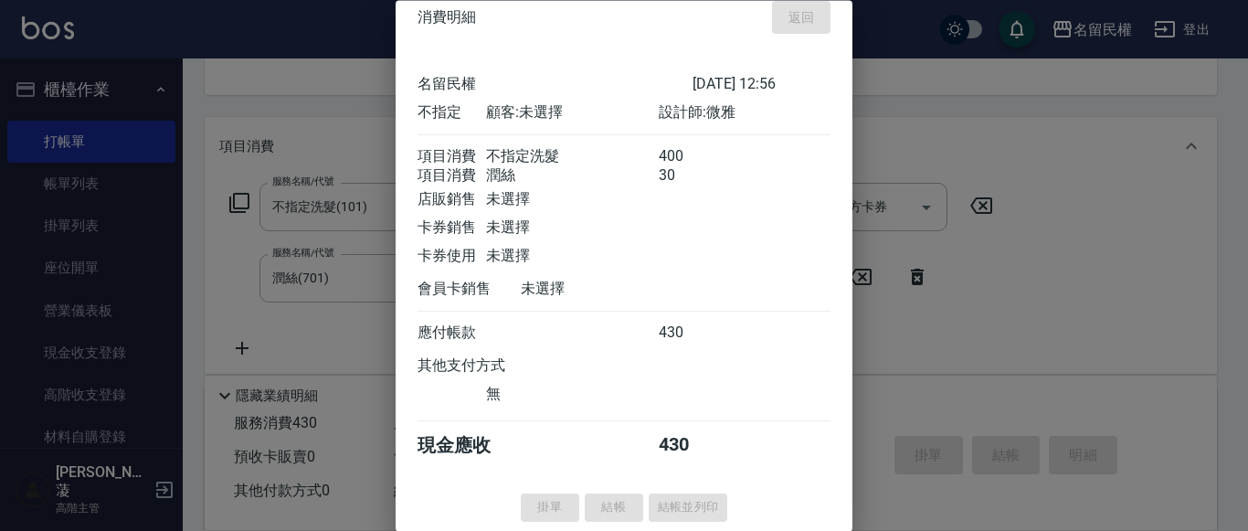
type input "[DATE] 13:09"
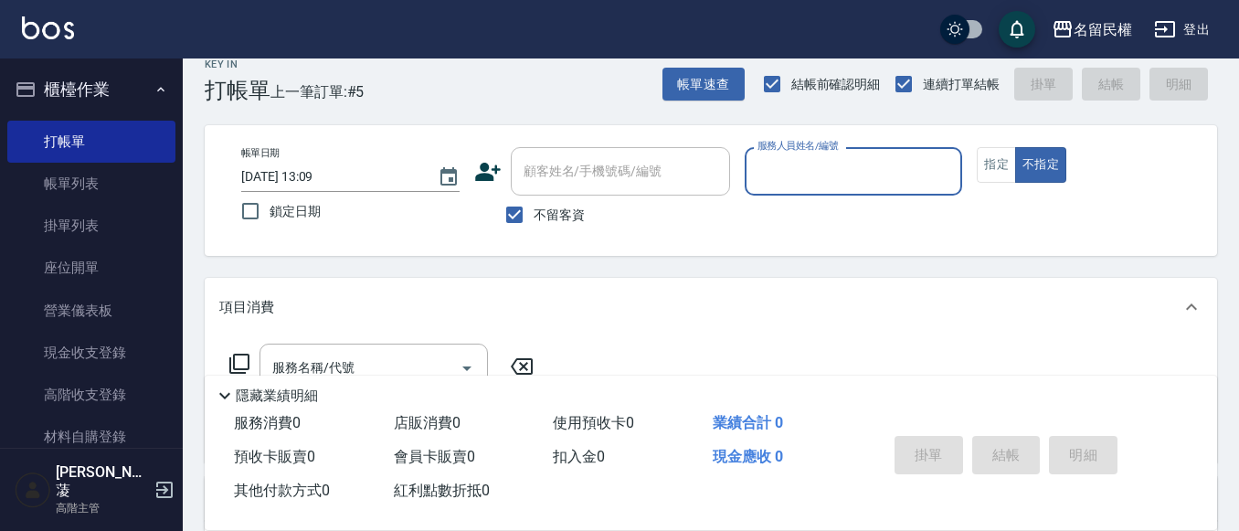
scroll to position [0, 0]
